Goal: Check status: Check status

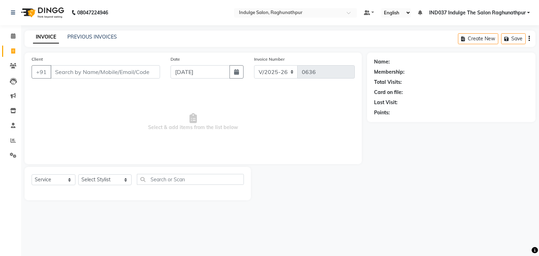
select select "7475"
select select "service"
click at [114, 73] on input "Client" at bounding box center [104, 71] width 109 height 13
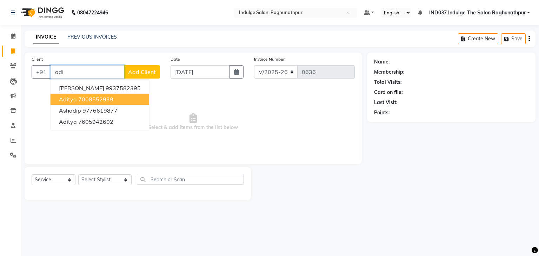
click at [93, 100] on ngb-highlight "7008552939" at bounding box center [95, 99] width 35 height 7
type input "7008552939"
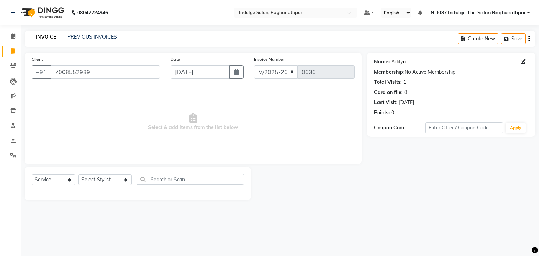
click at [399, 60] on link "Aditya" at bounding box center [398, 61] width 14 height 7
click at [399, 61] on link "Aditya" at bounding box center [398, 61] width 14 height 7
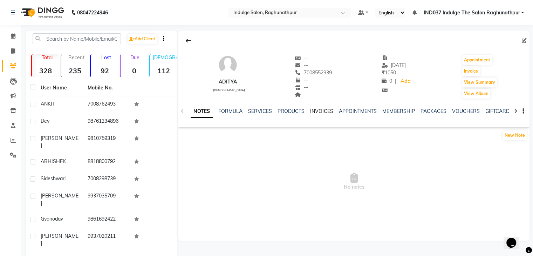
click at [320, 111] on link "INVOICES" at bounding box center [321, 111] width 23 height 6
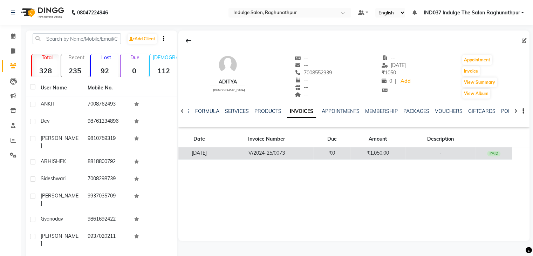
click at [398, 155] on td "₹1,050.00" at bounding box center [378, 153] width 55 height 12
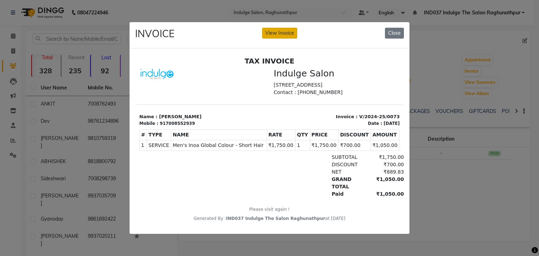
click at [276, 32] on button "View Invoice" at bounding box center [279, 33] width 35 height 11
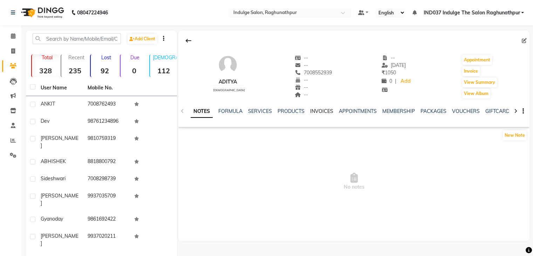
click at [318, 111] on link "INVOICES" at bounding box center [321, 111] width 23 height 6
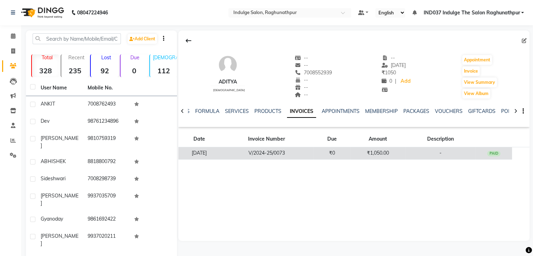
click at [395, 152] on td "₹1,050.00" at bounding box center [378, 153] width 55 height 12
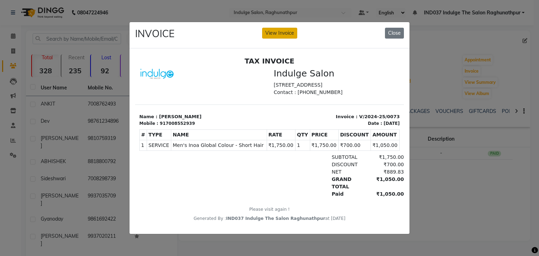
click at [280, 30] on button "View Invoice" at bounding box center [279, 33] width 35 height 11
